Goal: Register for event/course

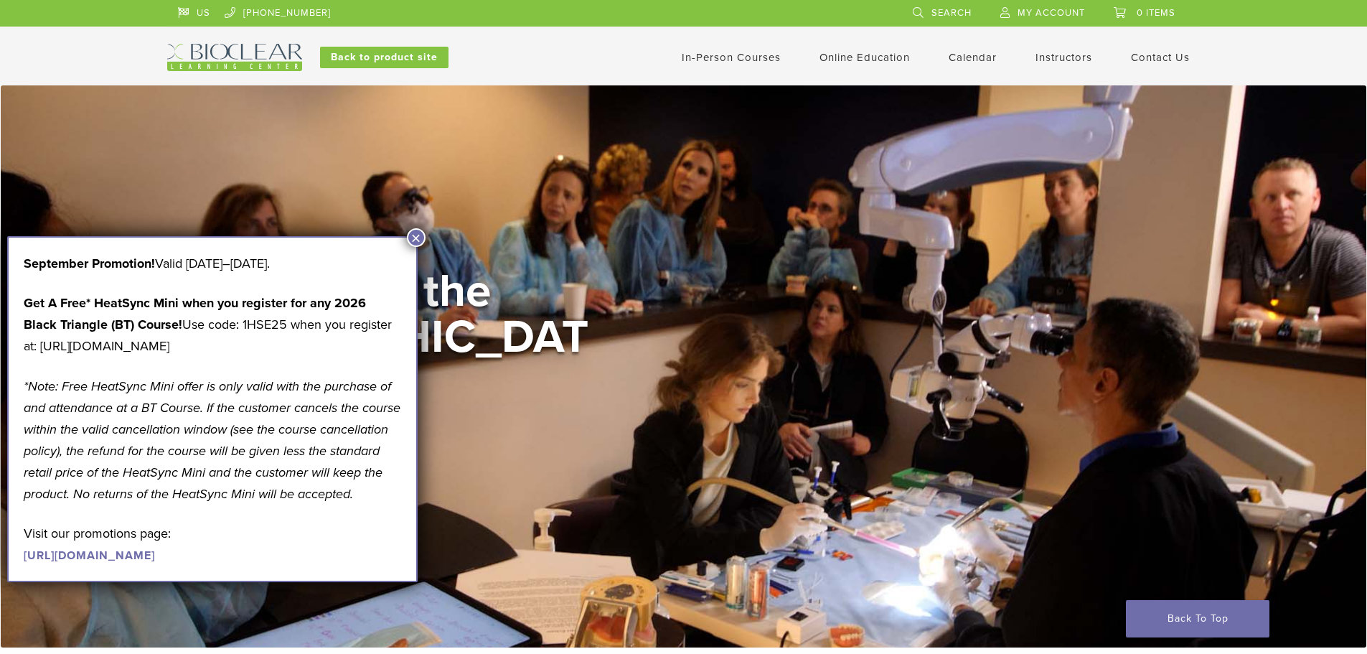
click at [733, 60] on link "In-Person Courses" at bounding box center [731, 57] width 99 height 13
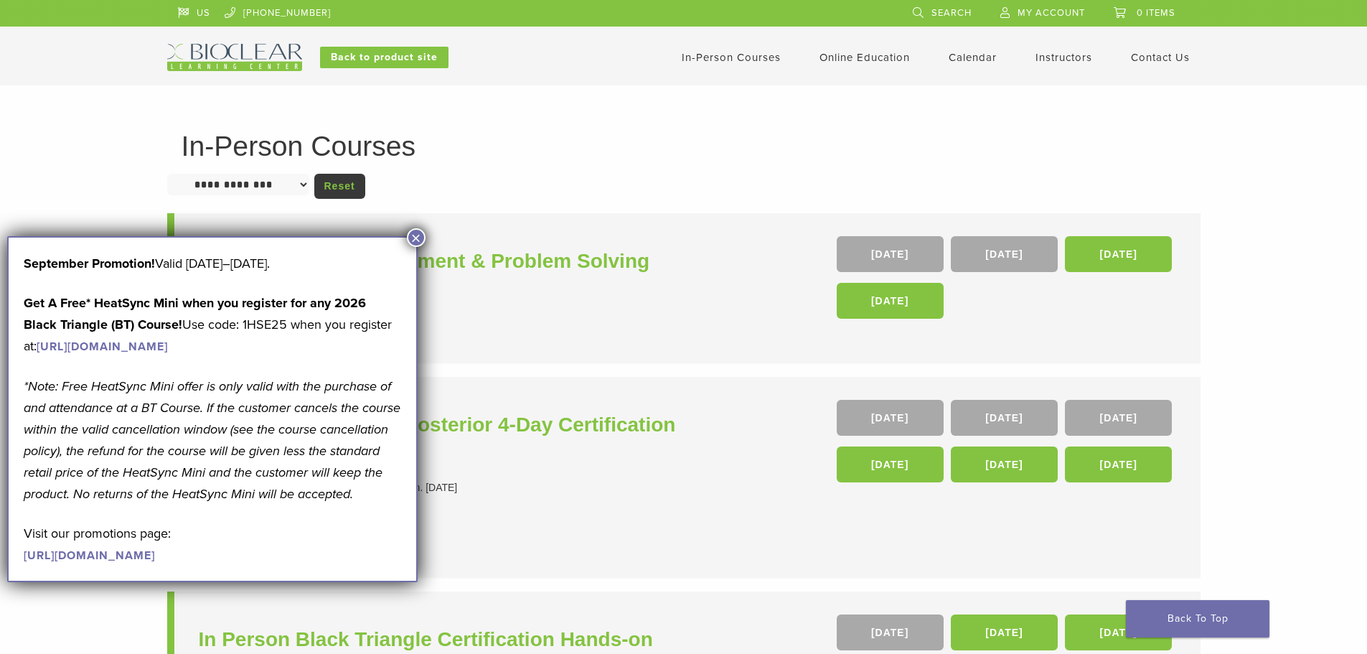
click at [413, 235] on button "×" at bounding box center [416, 237] width 19 height 19
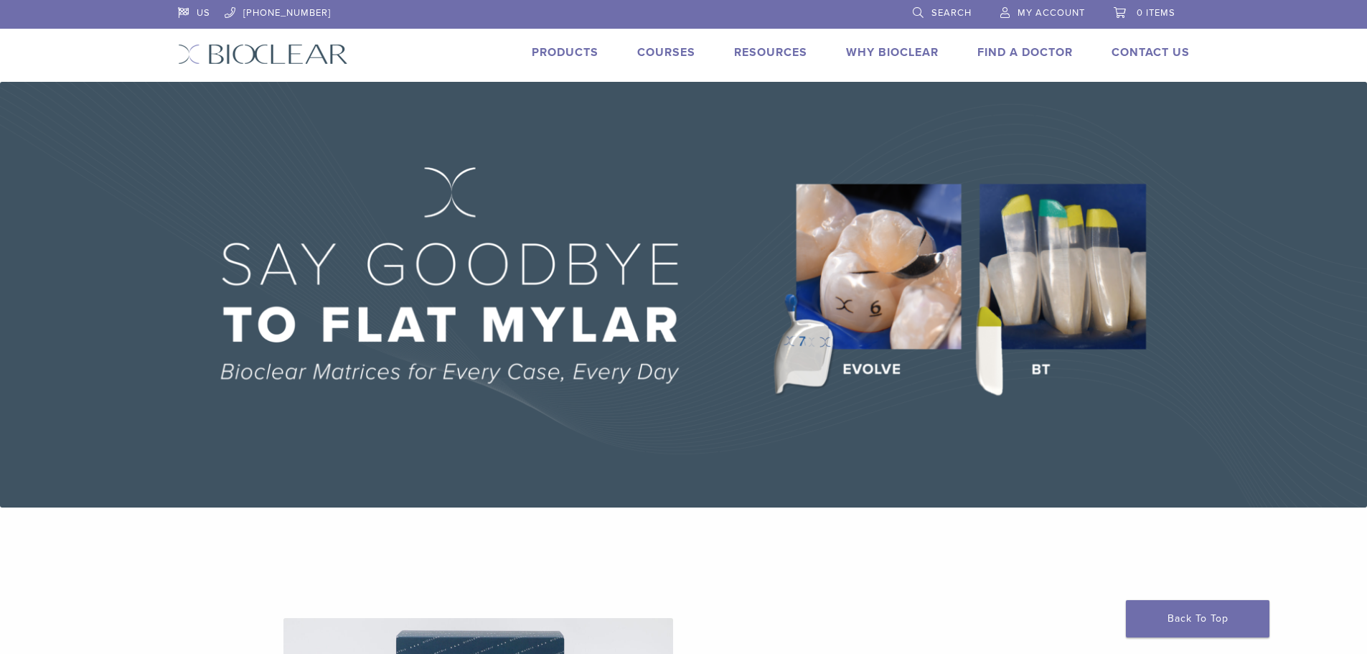
click at [920, 55] on link "Why Bioclear" at bounding box center [892, 52] width 93 height 14
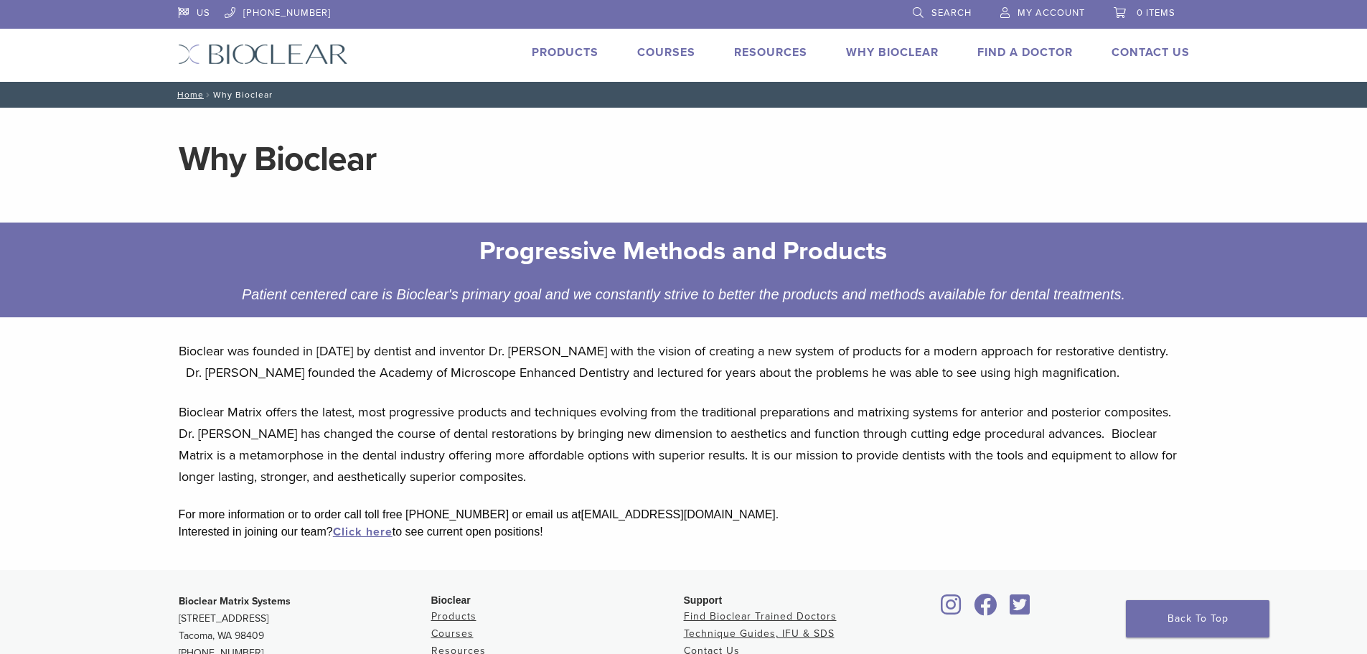
click at [883, 52] on link "Why Bioclear" at bounding box center [892, 52] width 93 height 14
click at [884, 51] on link "Why Bioclear" at bounding box center [892, 52] width 93 height 14
click at [568, 51] on link "Products" at bounding box center [565, 52] width 67 height 14
click at [554, 52] on link "Products" at bounding box center [565, 52] width 67 height 14
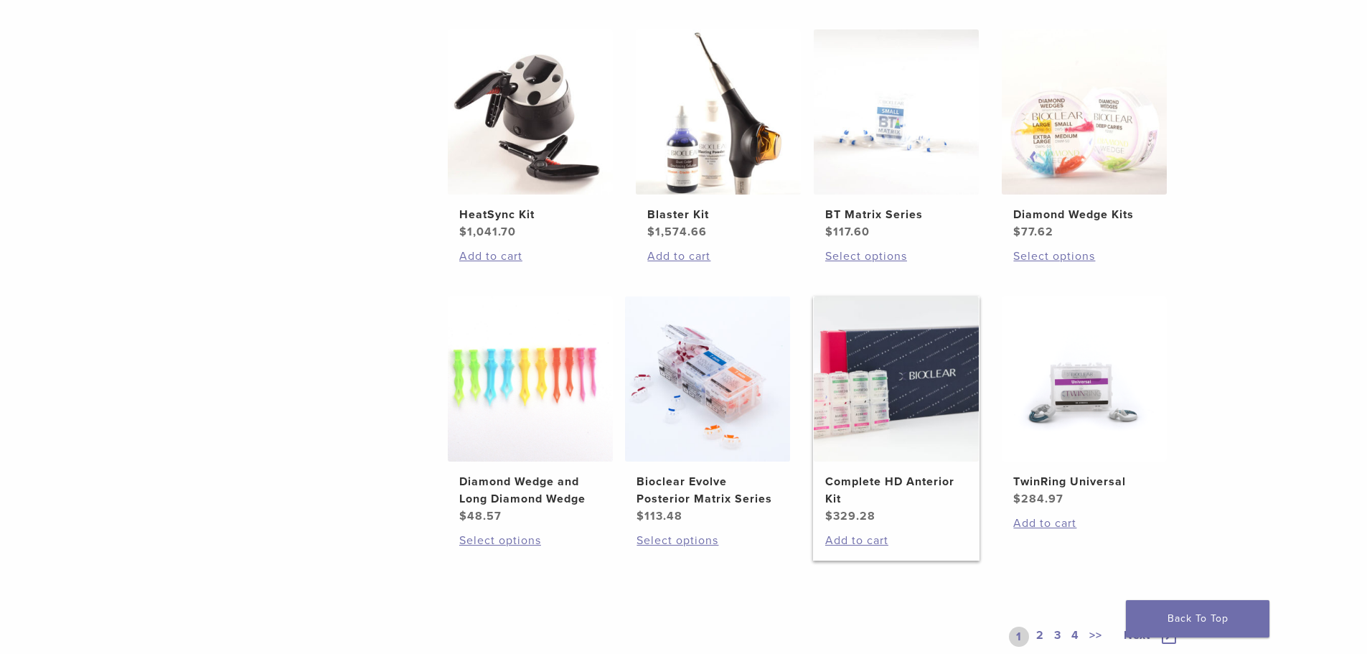
scroll to position [861, 0]
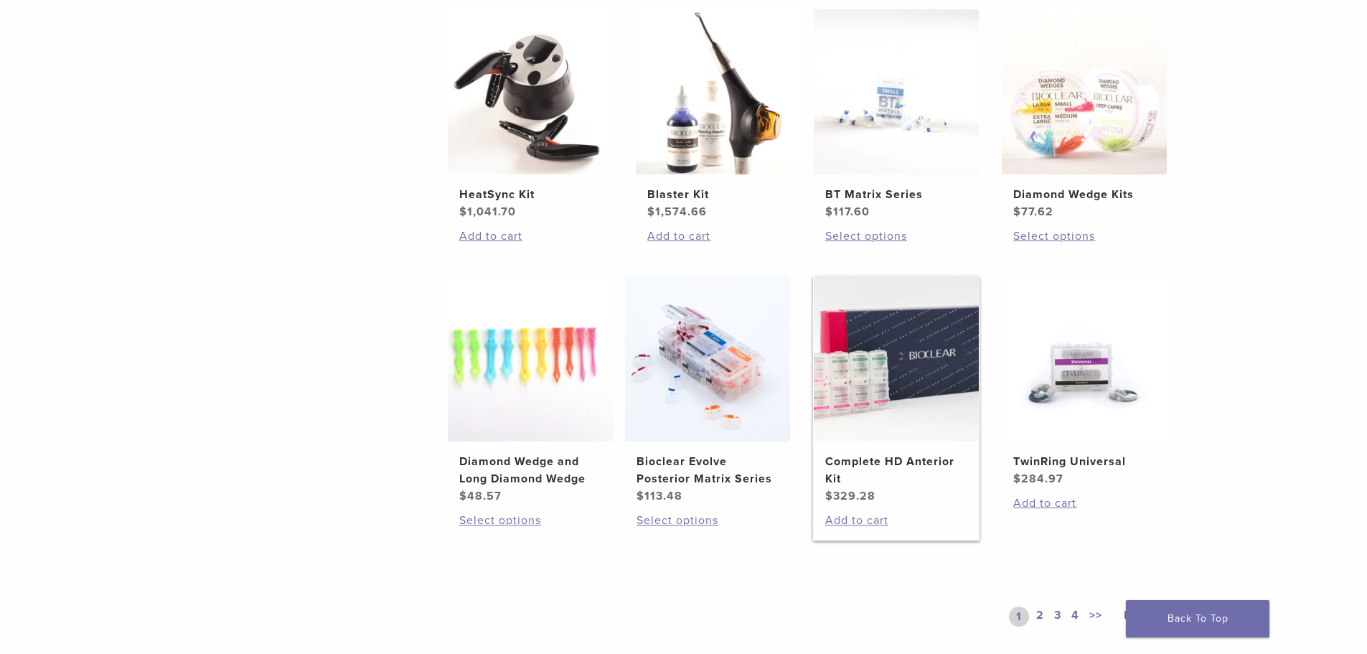
click at [921, 331] on img at bounding box center [896, 358] width 165 height 165
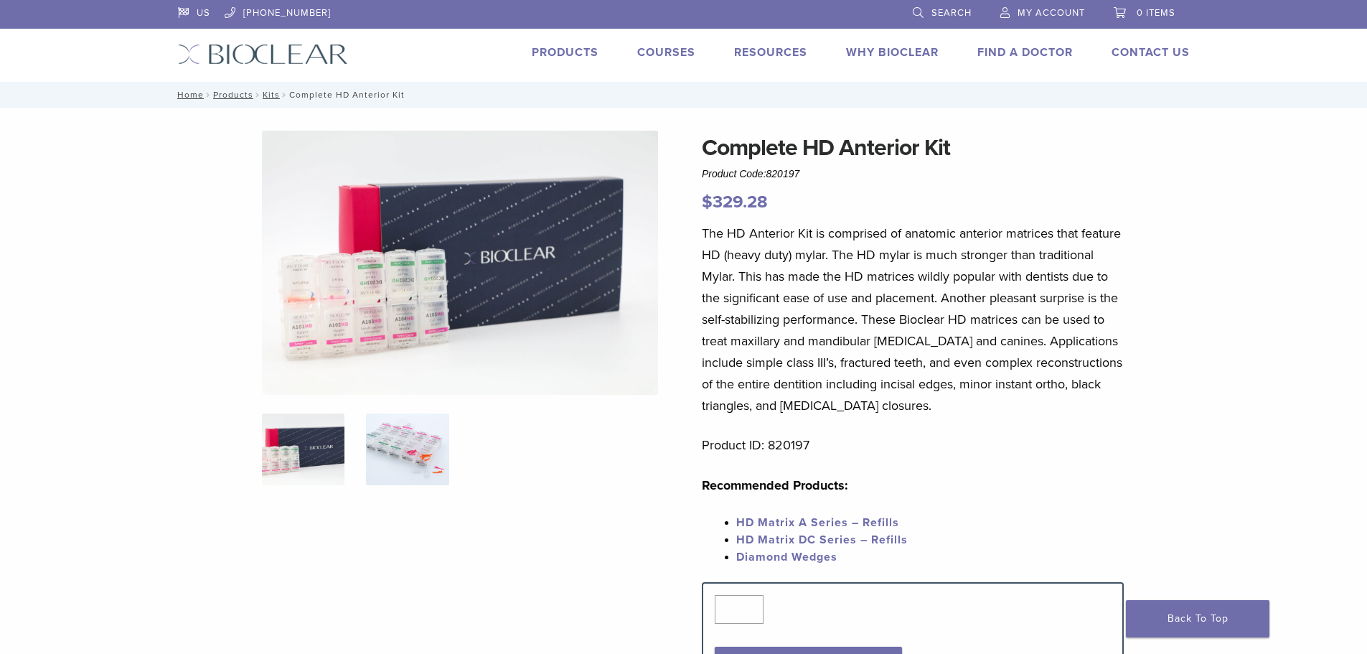
click at [428, 456] on img at bounding box center [407, 449] width 83 height 72
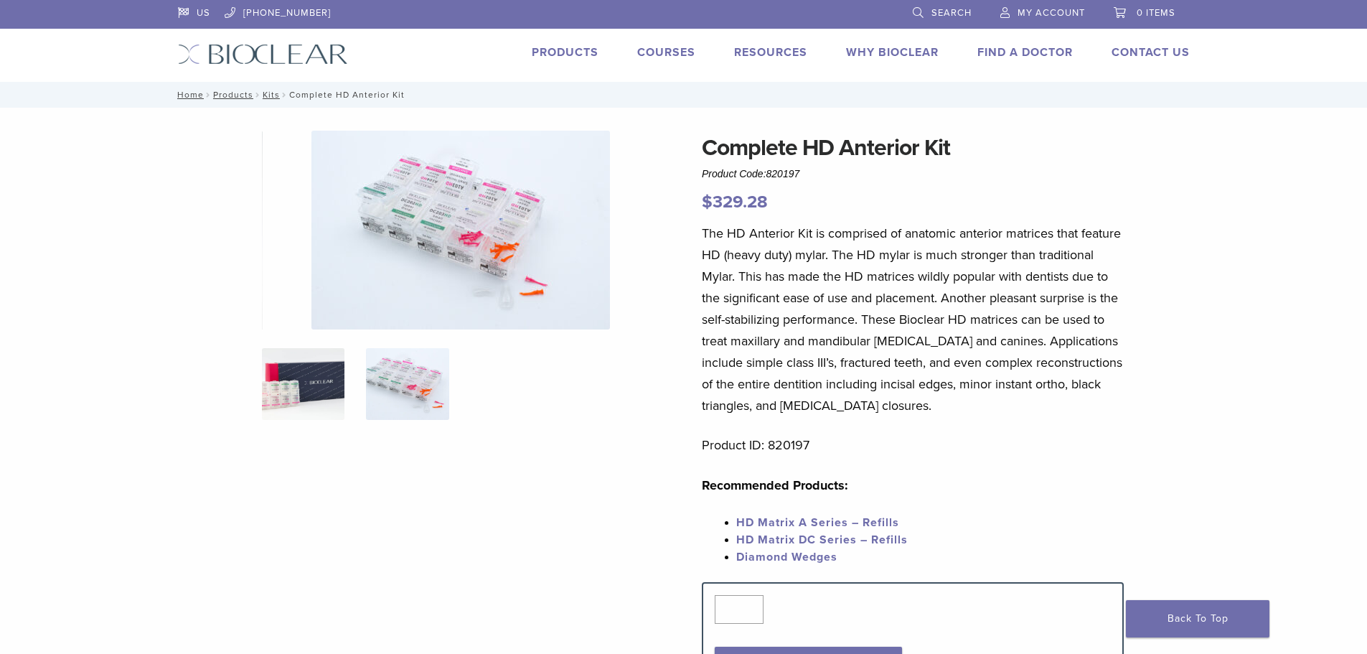
click at [331, 387] on img at bounding box center [303, 384] width 83 height 72
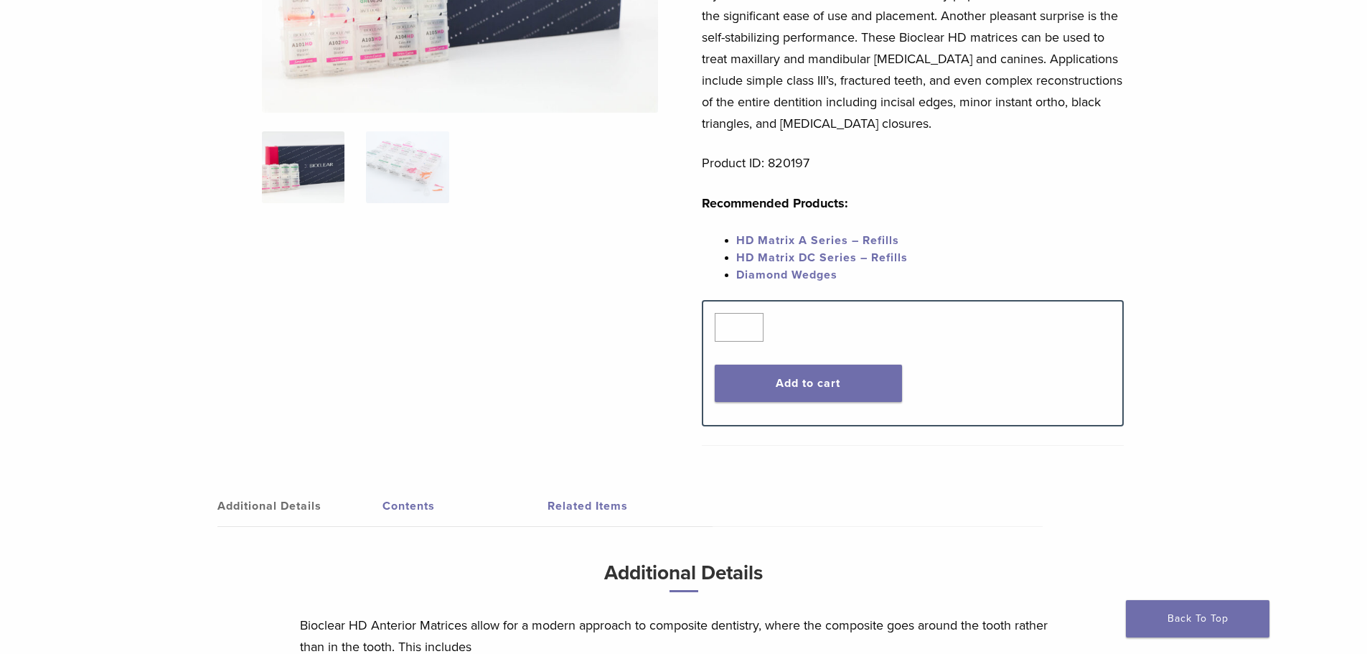
scroll to position [430, 0]
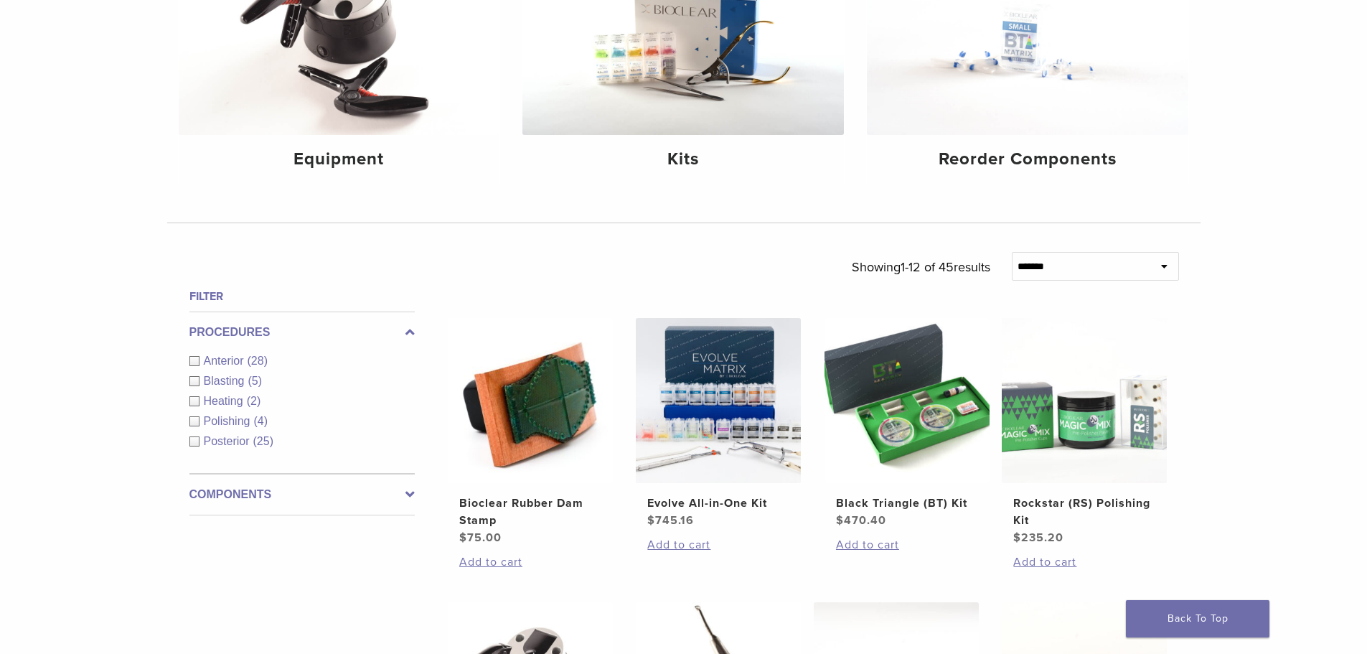
scroll to position [287, 0]
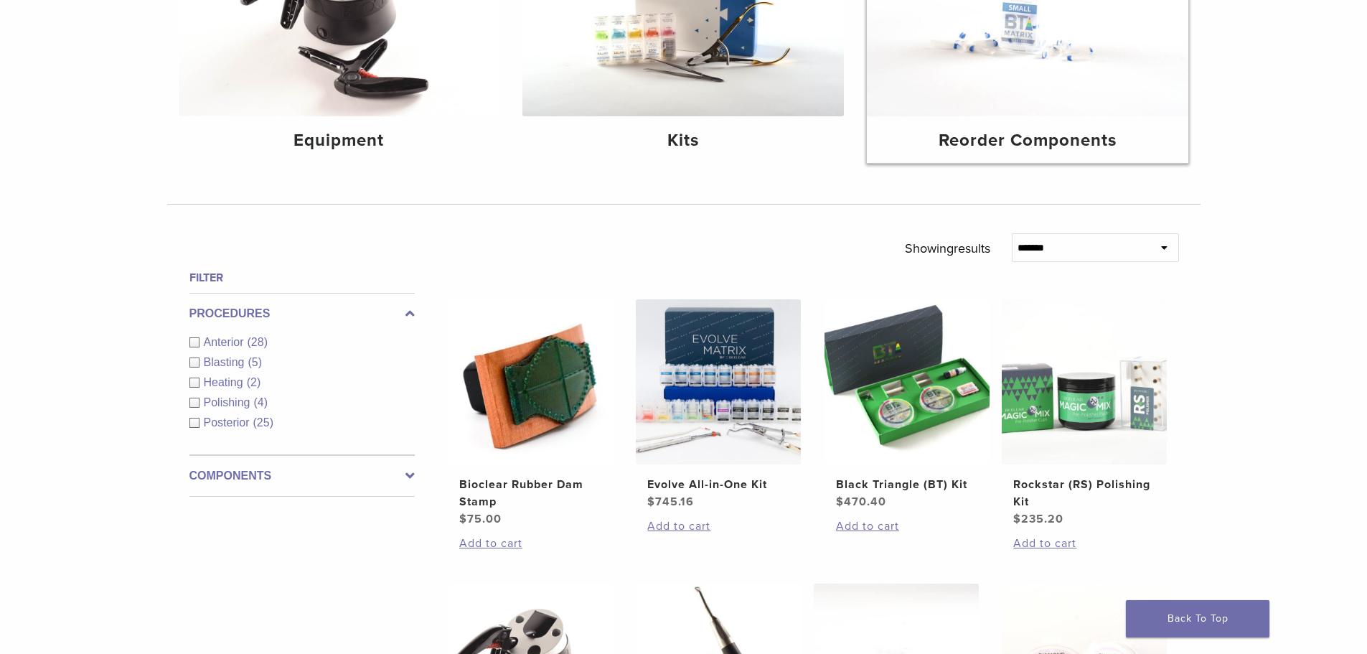
click at [1020, 40] on img at bounding box center [1027, 9] width 321 height 215
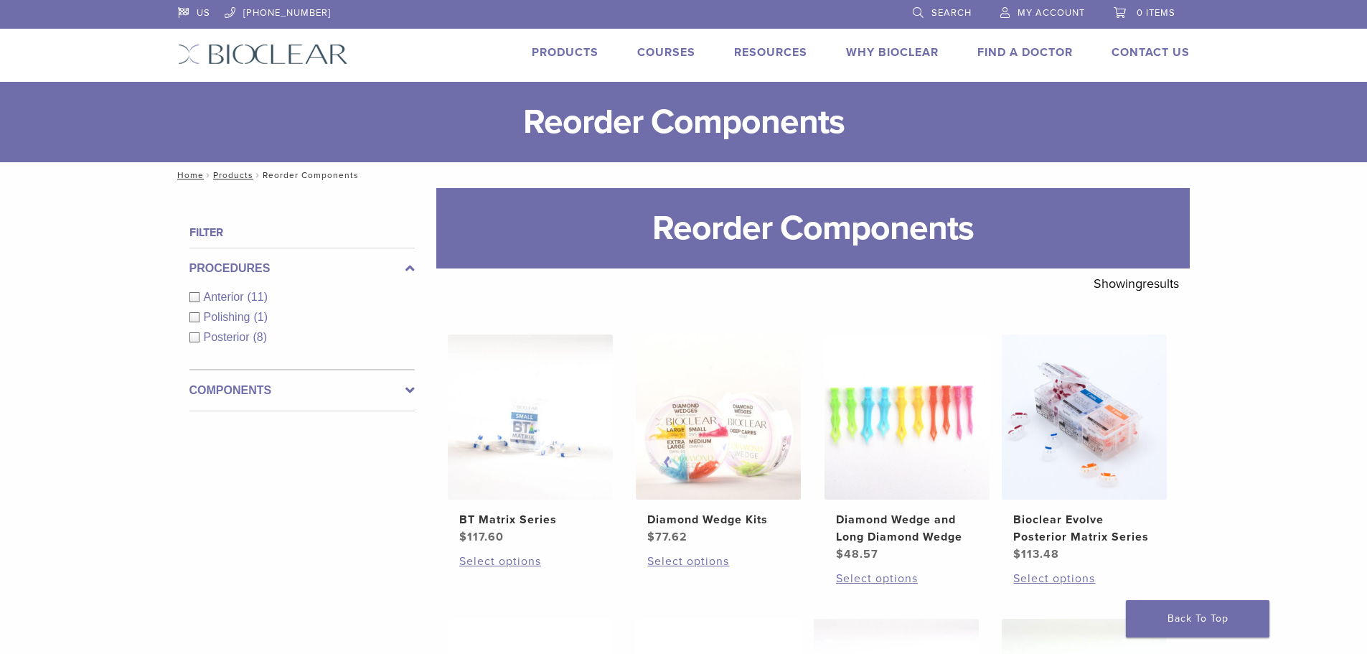
click at [652, 47] on link "Courses" at bounding box center [666, 52] width 58 height 14
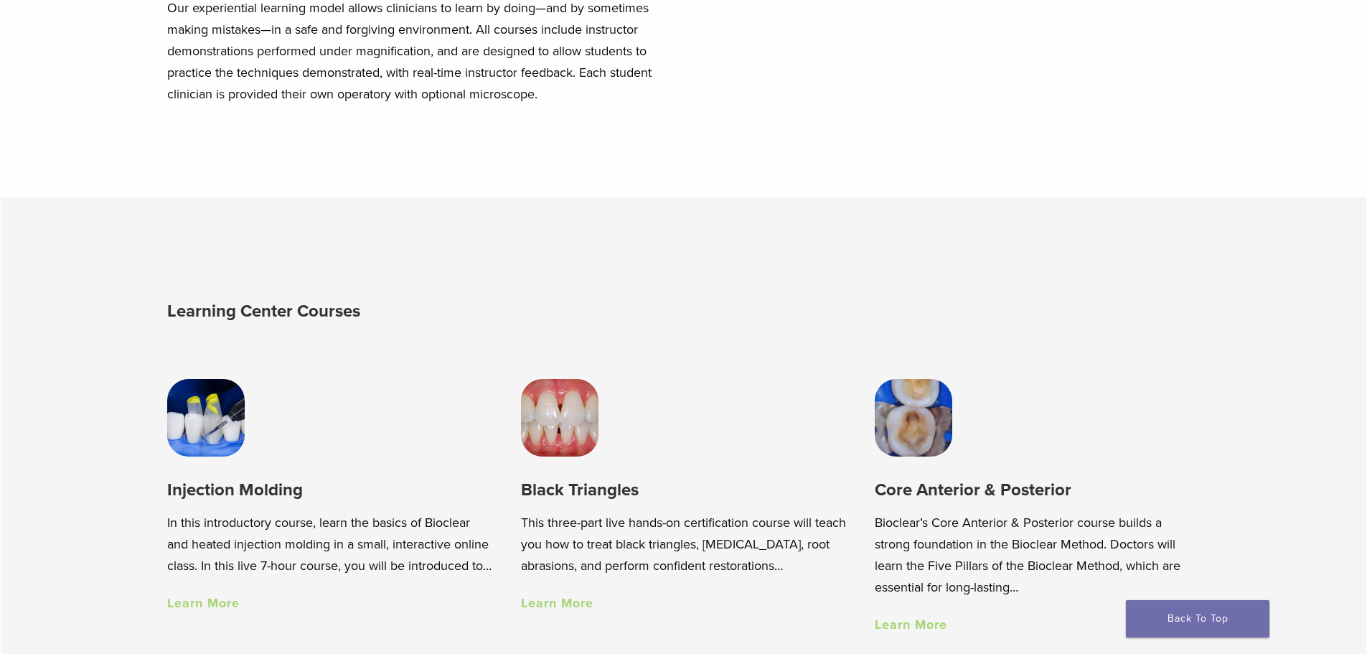
scroll to position [861, 0]
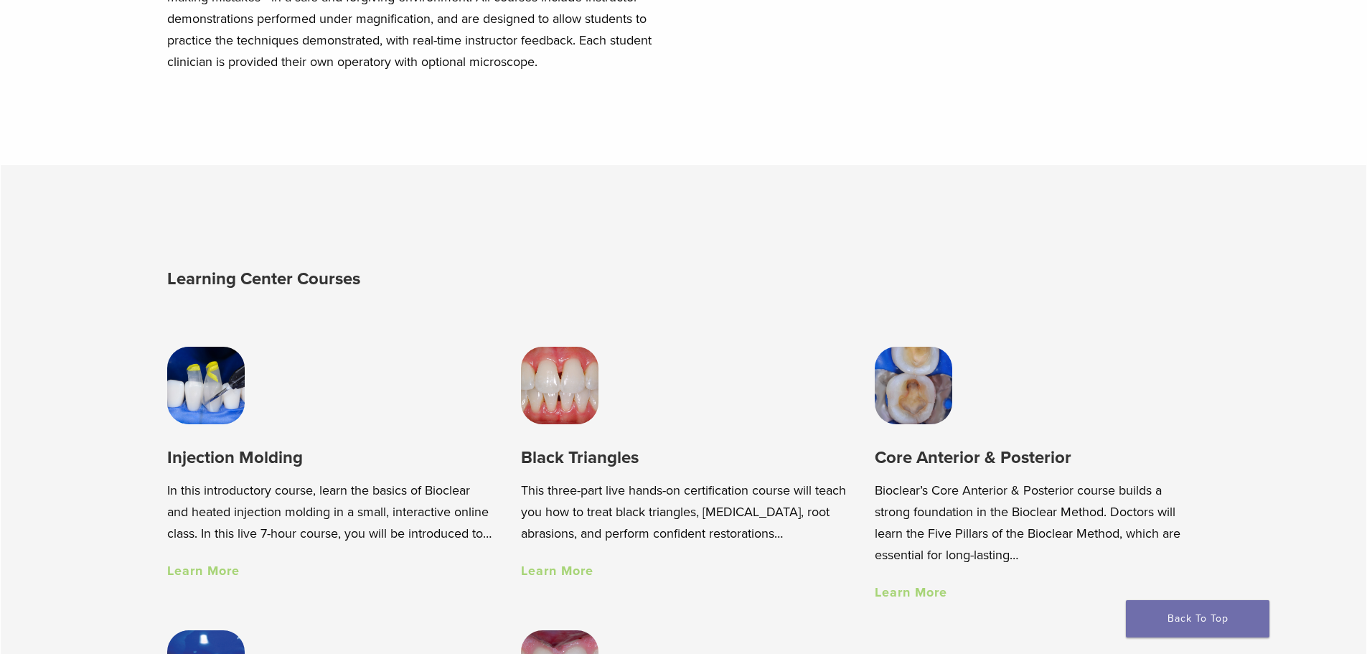
click at [216, 398] on img at bounding box center [205, 385] width 77 height 77
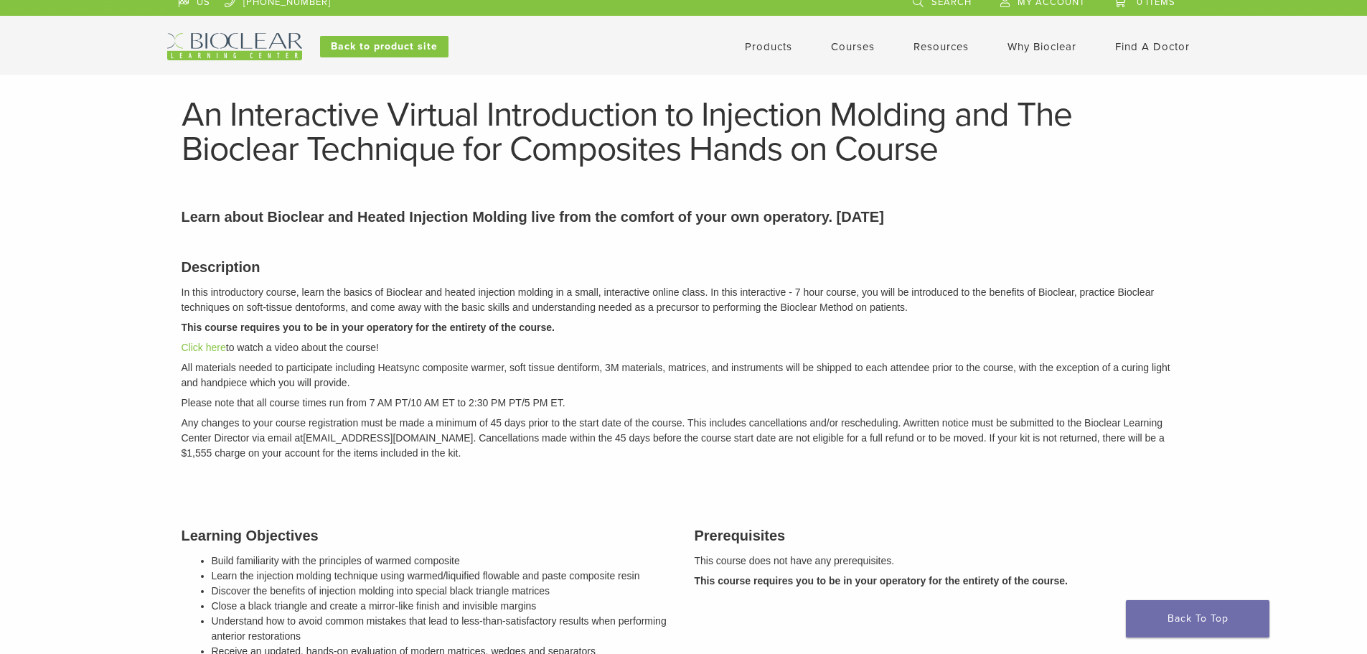
scroll to position [72, 0]
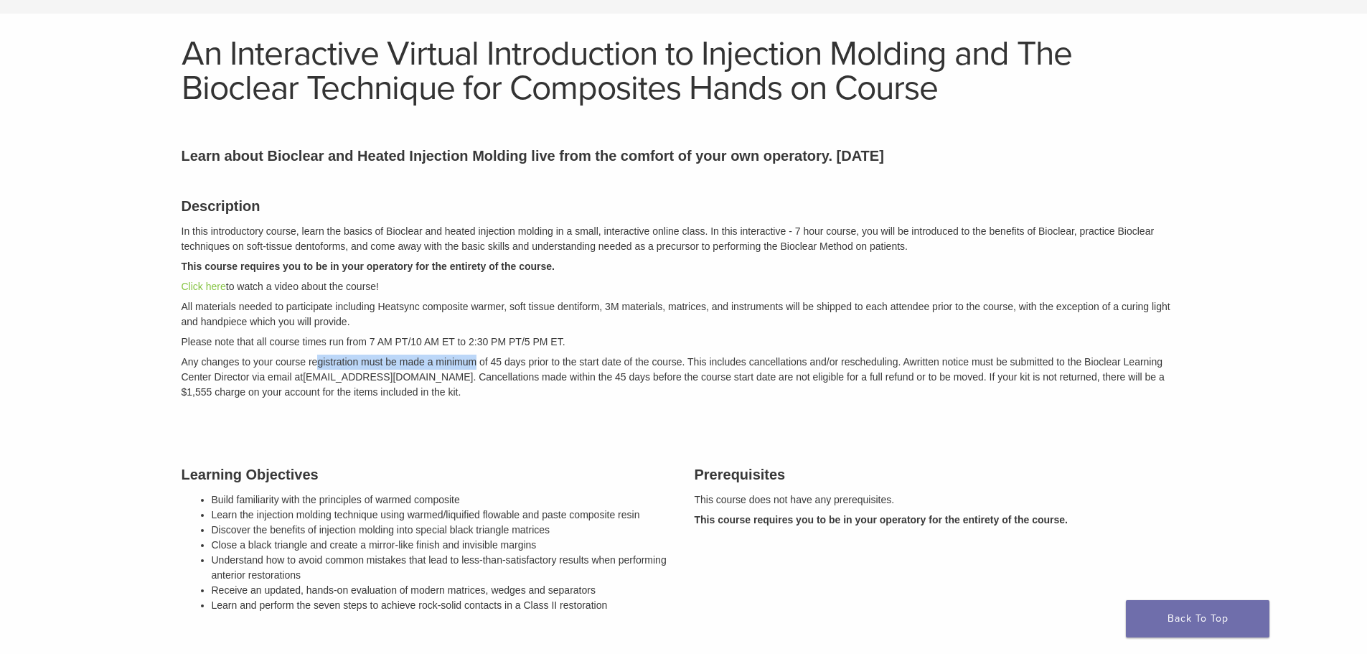
drag, startPoint x: 317, startPoint y: 361, endPoint x: 475, endPoint y: 357, distance: 157.9
click at [475, 357] on span "Any changes to your course registration must be made a minimum of 45 days prior…" at bounding box center [546, 361] width 728 height 11
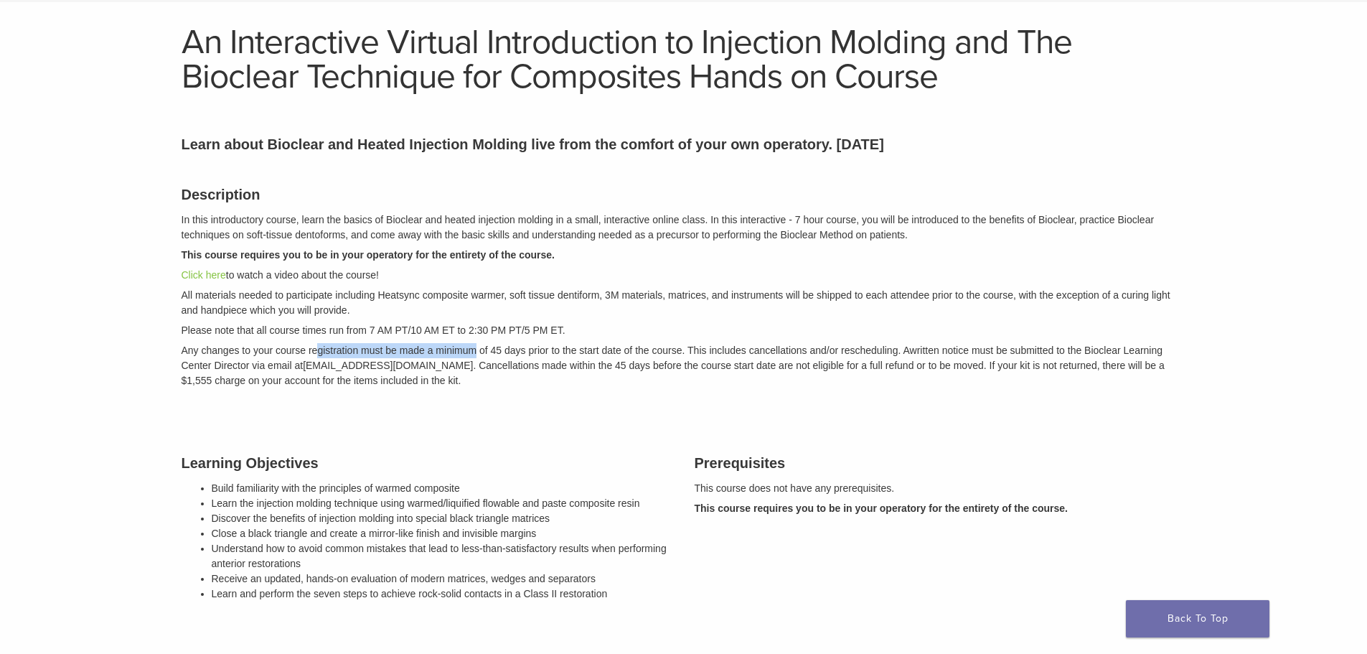
scroll to position [0, 0]
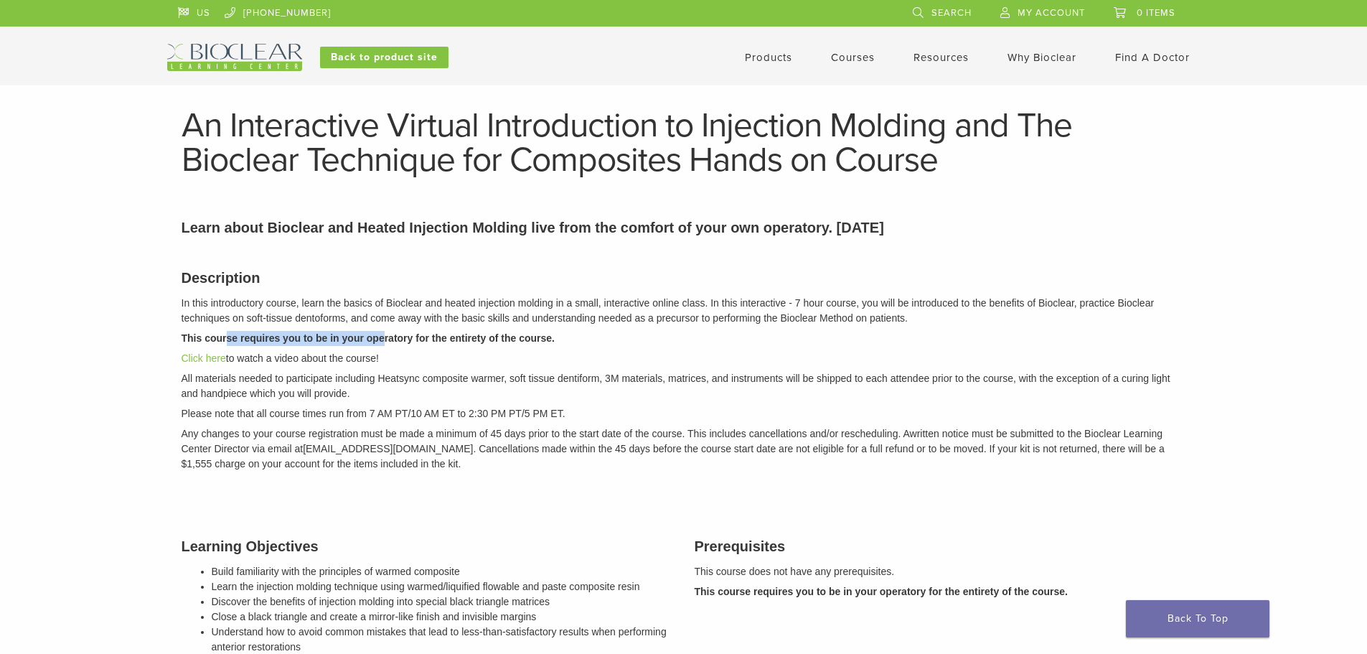
drag, startPoint x: 225, startPoint y: 332, endPoint x: 385, endPoint y: 340, distance: 160.9
click at [385, 341] on strong "This course requires you to be in your operatory for the entirety of the course." at bounding box center [368, 337] width 373 height 11
click at [386, 340] on strong "This course requires you to be in your operatory for the entirety of the course." at bounding box center [368, 337] width 373 height 11
drag, startPoint x: 222, startPoint y: 339, endPoint x: 252, endPoint y: 337, distance: 30.2
click at [252, 337] on strong "This course requires you to be in your operatory for the entirety of the course." at bounding box center [368, 337] width 373 height 11
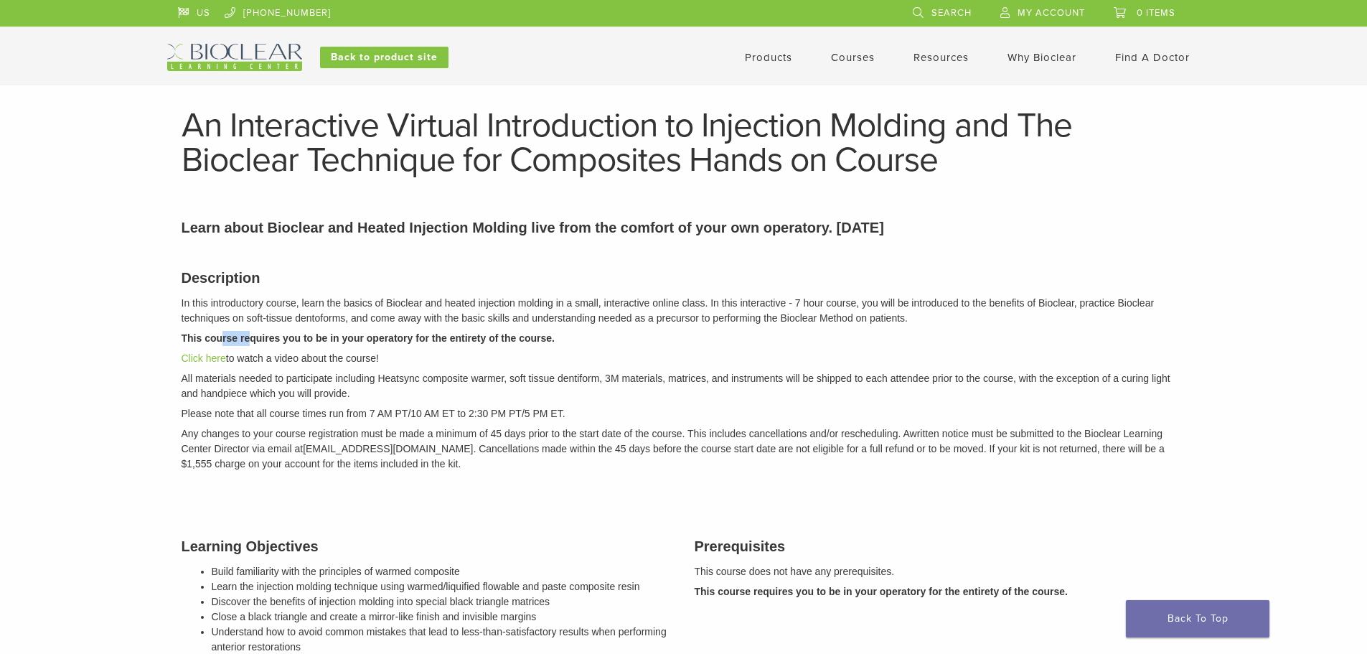
click at [252, 337] on strong "This course requires you to be in your operatory for the entirety of the course." at bounding box center [368, 337] width 373 height 11
click at [207, 362] on link "Click here" at bounding box center [204, 357] width 44 height 11
click at [838, 58] on link "Courses" at bounding box center [853, 57] width 44 height 13
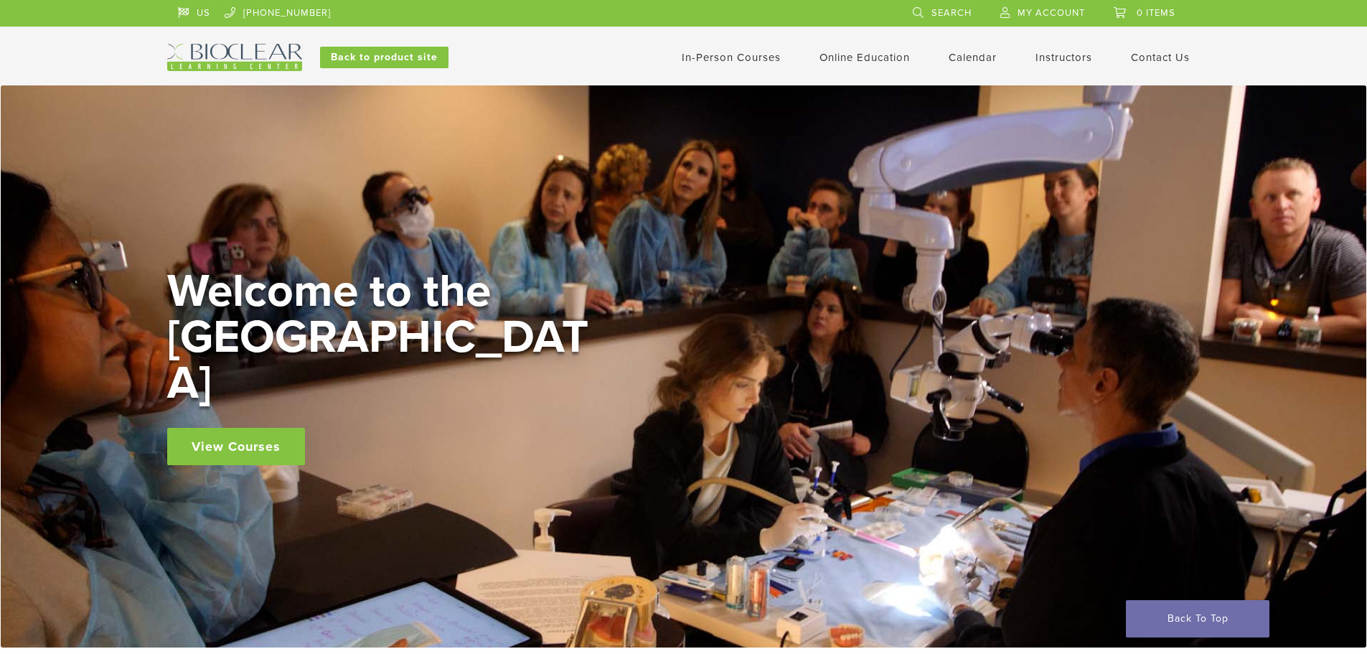
click at [263, 428] on link "View Courses" at bounding box center [236, 446] width 138 height 37
